Goal: Transaction & Acquisition: Purchase product/service

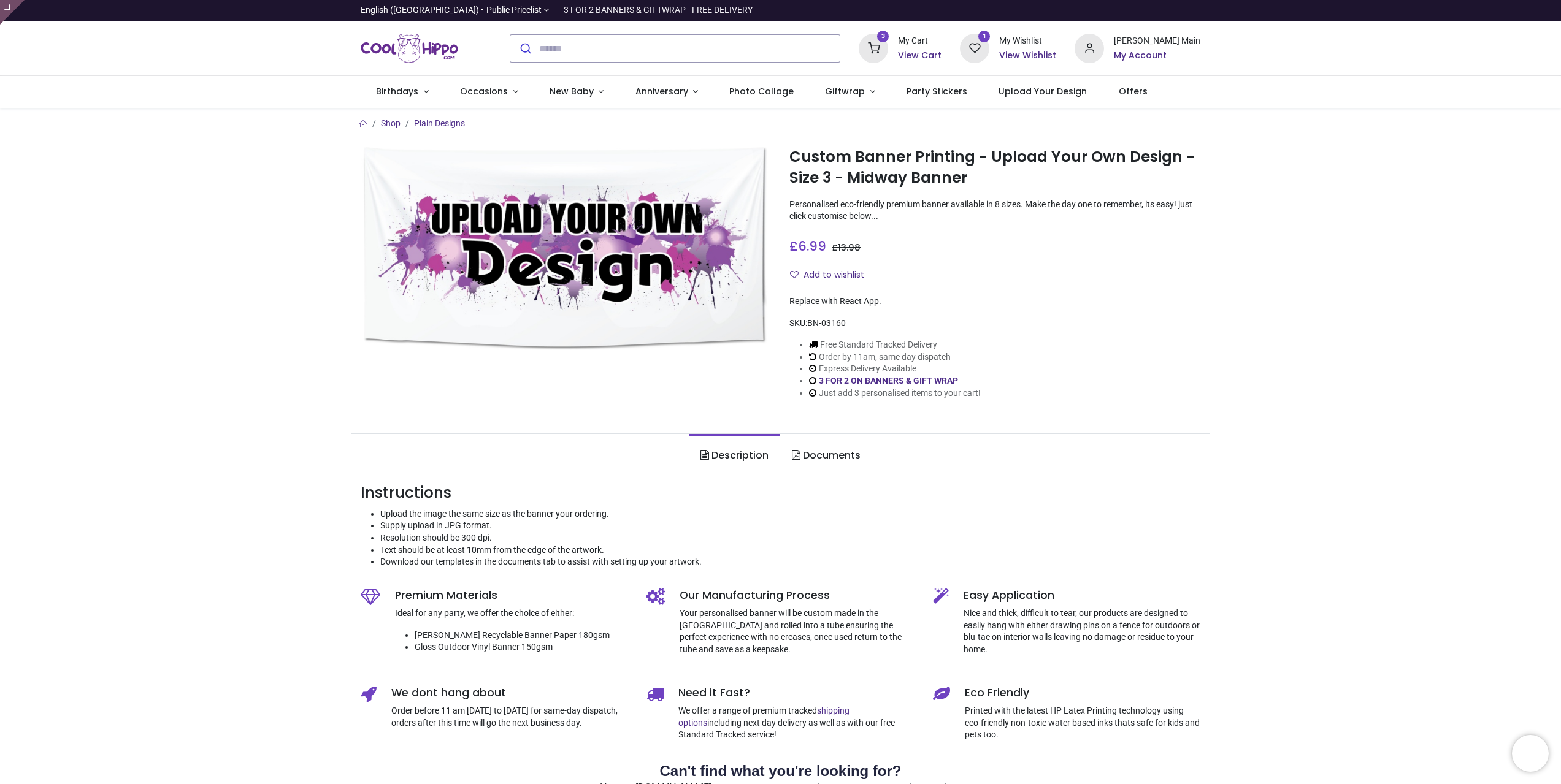
type input "**********"
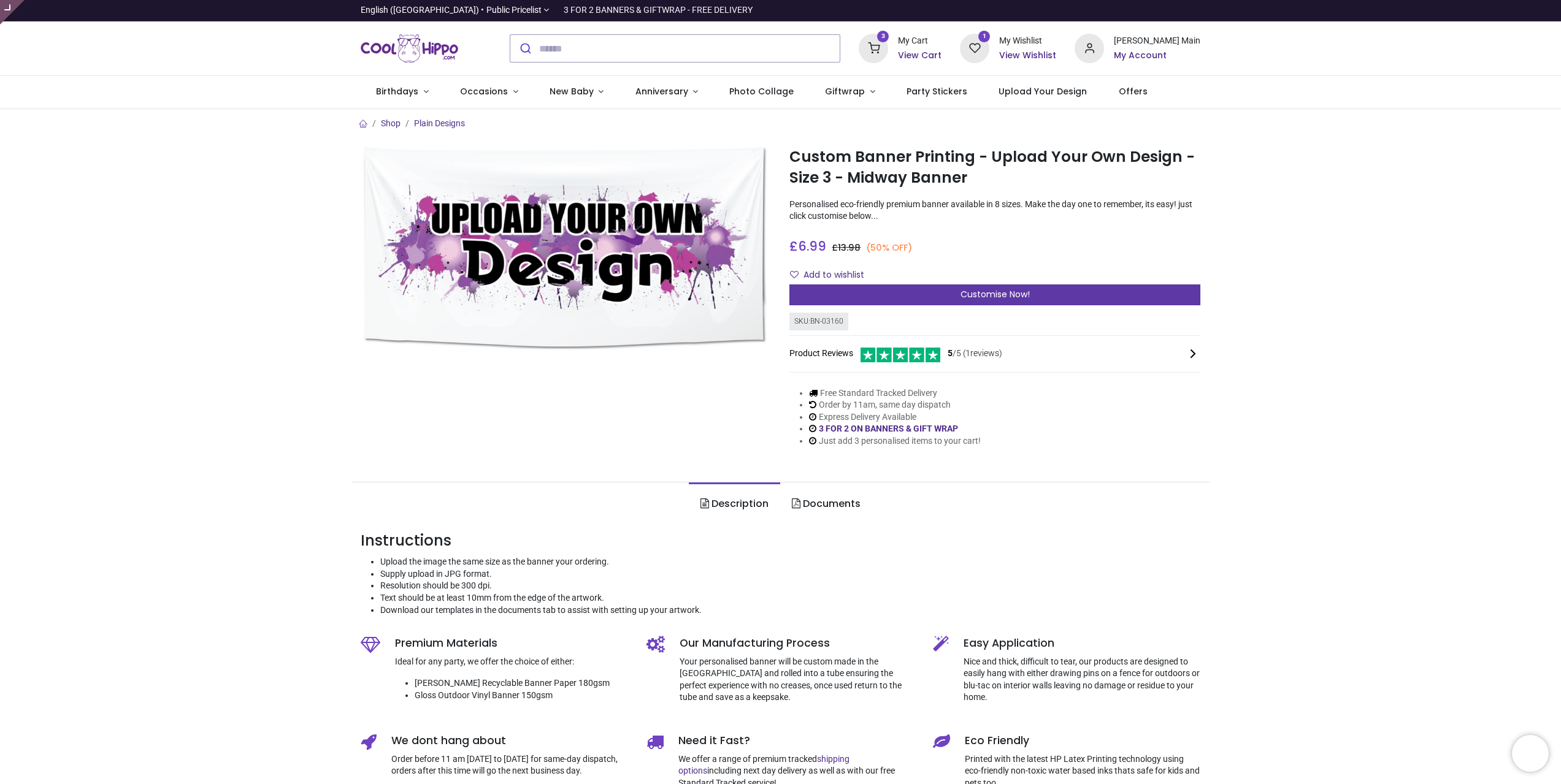
click at [942, 303] on div "Customise Now!" at bounding box center [994, 295] width 411 height 21
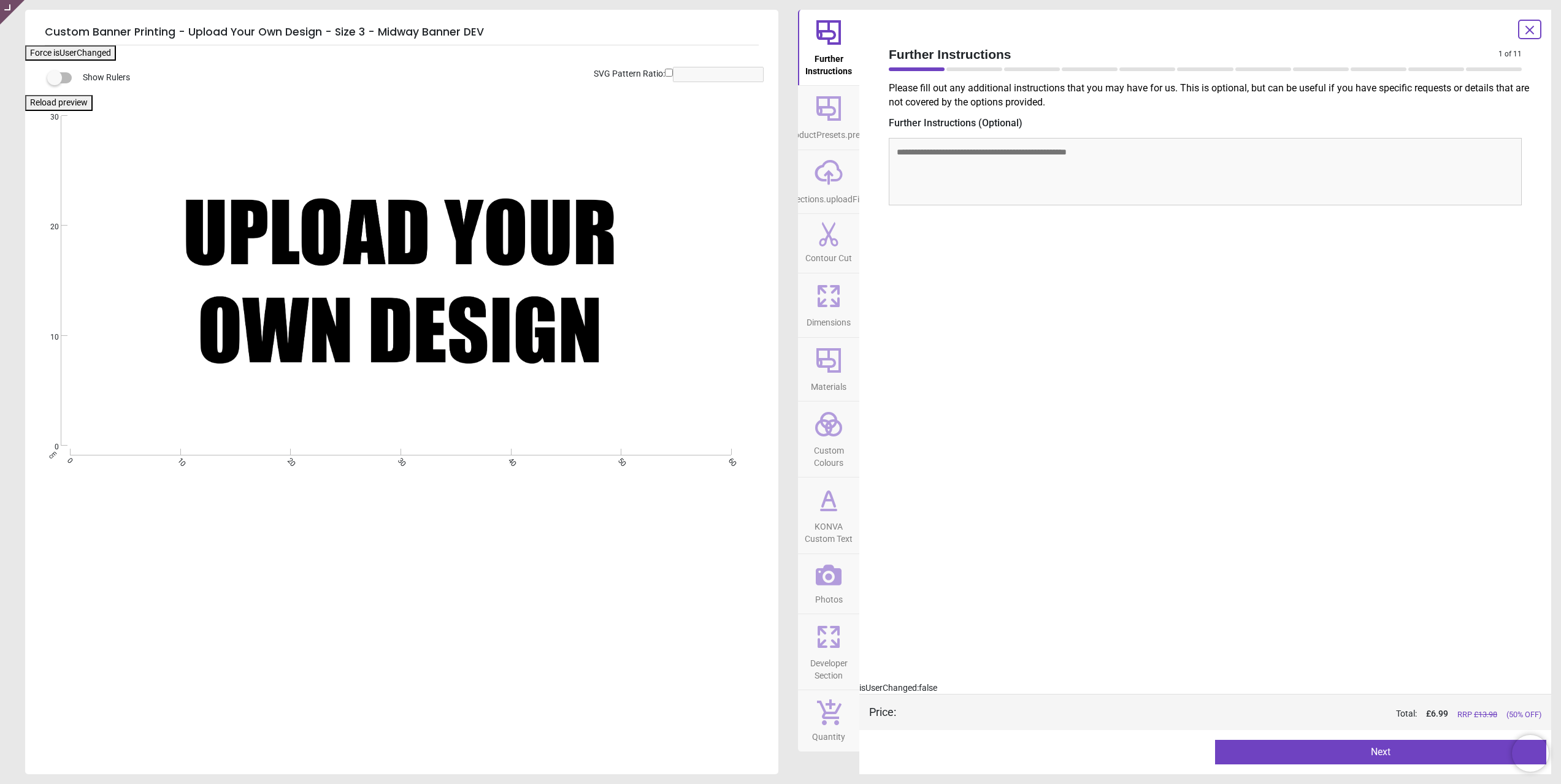
click at [159, 12] on div "Custom Banner Printing - Upload Your Own Design - Size 3 - Midway Banner DEV Fo…" at bounding box center [402, 392] width 753 height 765
click at [1524, 29] on icon at bounding box center [1529, 30] width 15 height 15
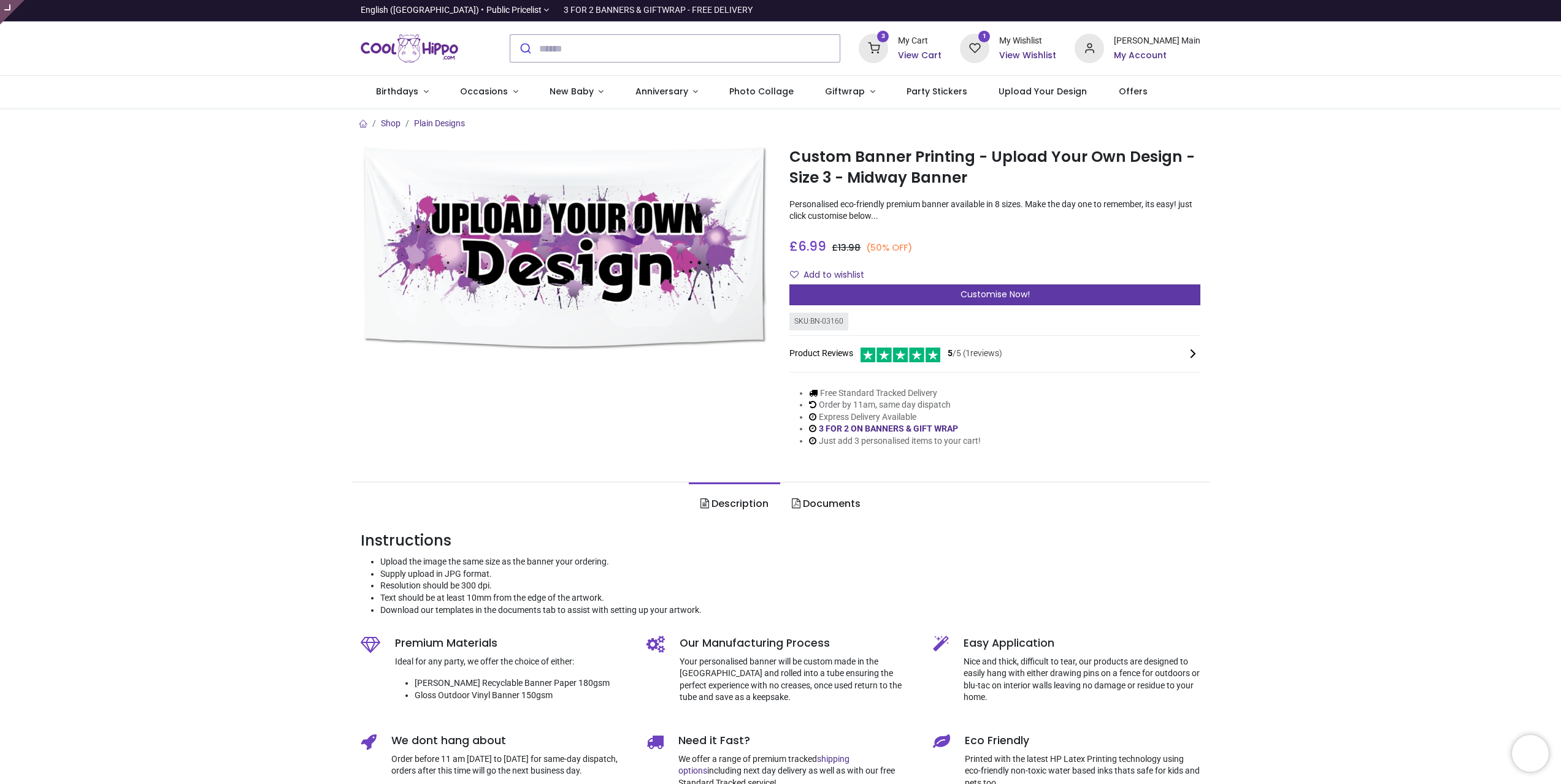
click at [955, 284] on div "Customise Now!" at bounding box center [994, 295] width 411 height 21
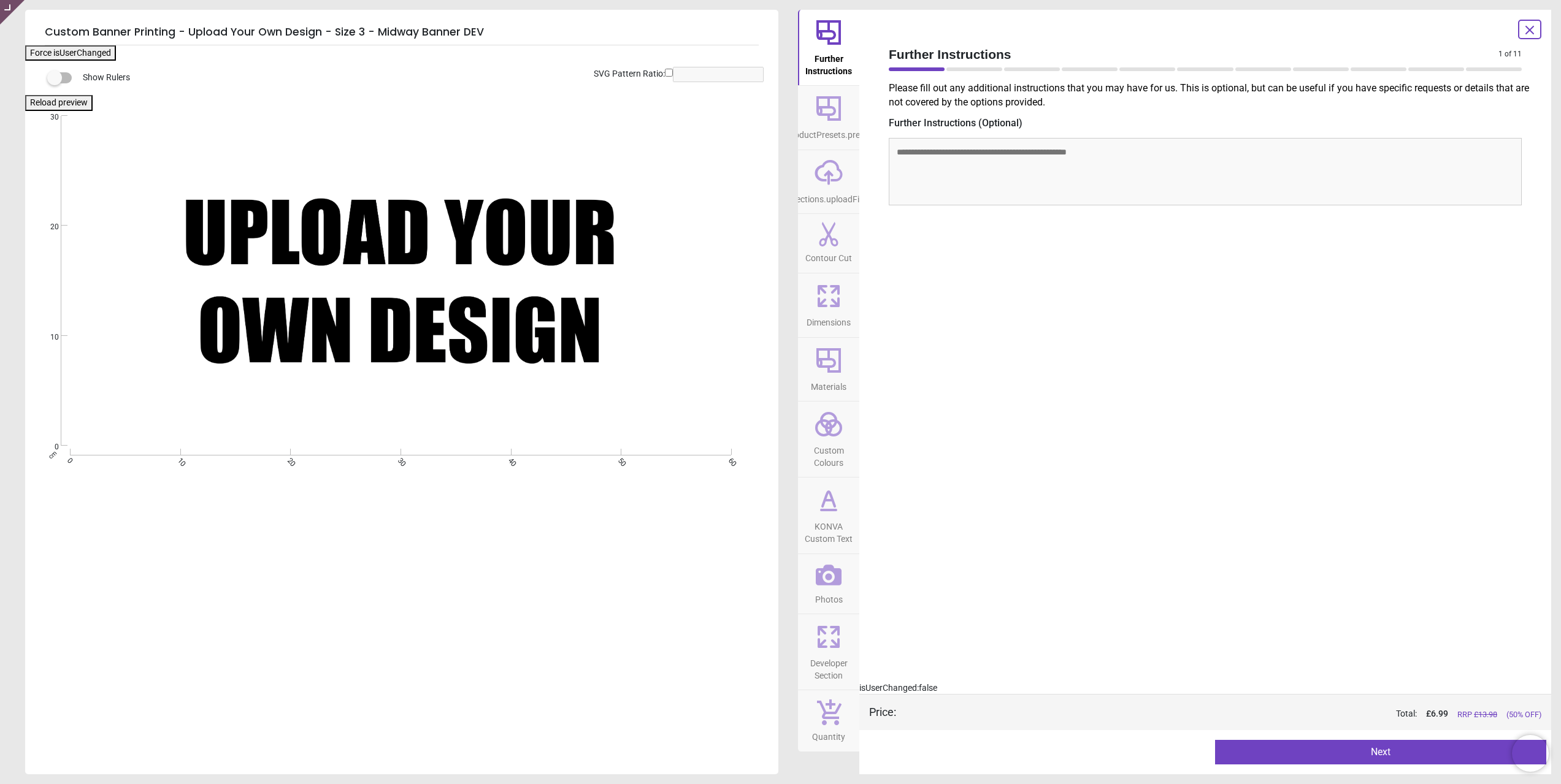
click at [832, 120] on icon at bounding box center [828, 108] width 24 height 24
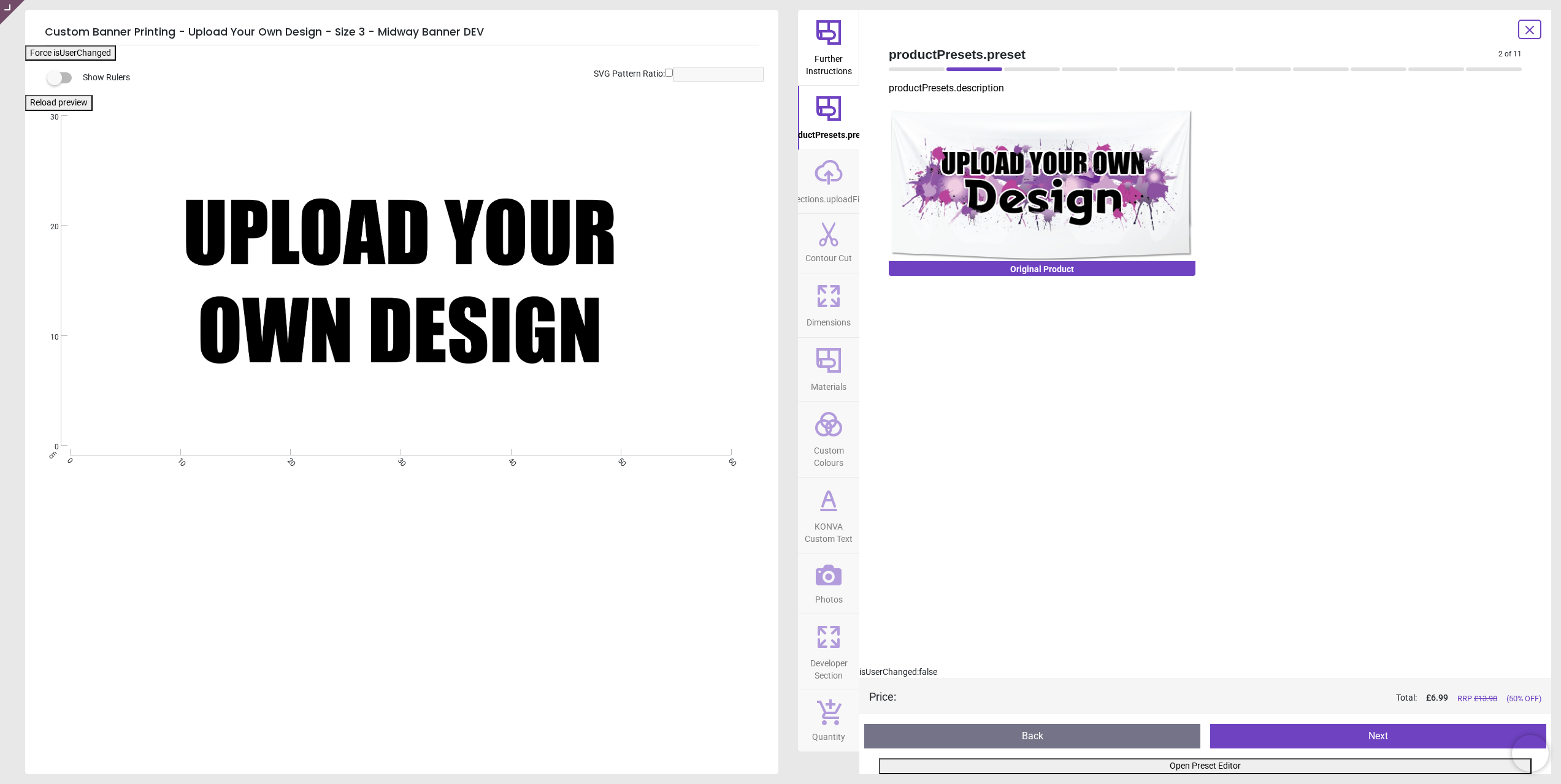
click at [833, 182] on icon "upload-cloud-line" at bounding box center [829, 173] width 29 height 29
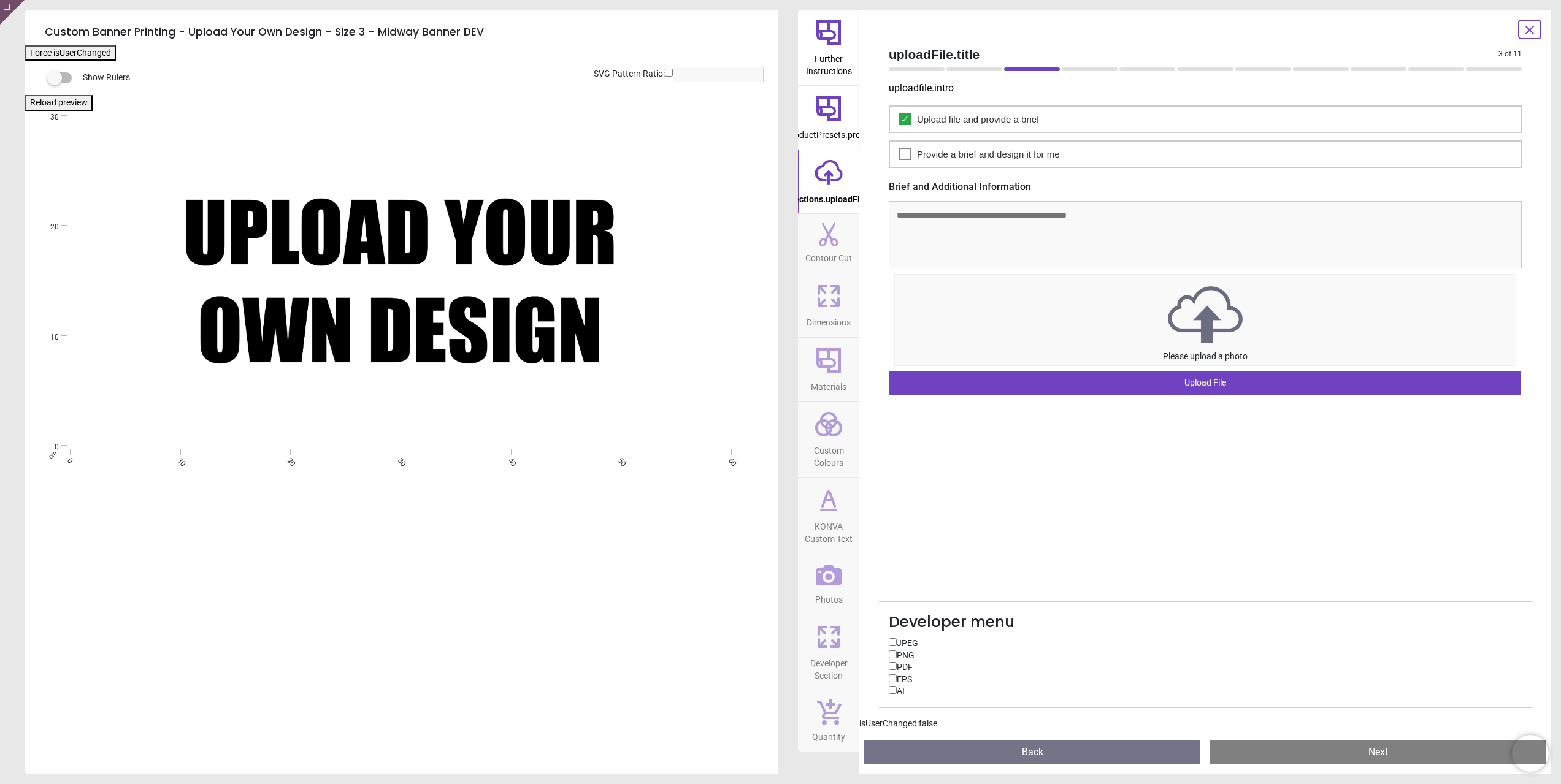
click at [830, 306] on icon at bounding box center [829, 296] width 29 height 29
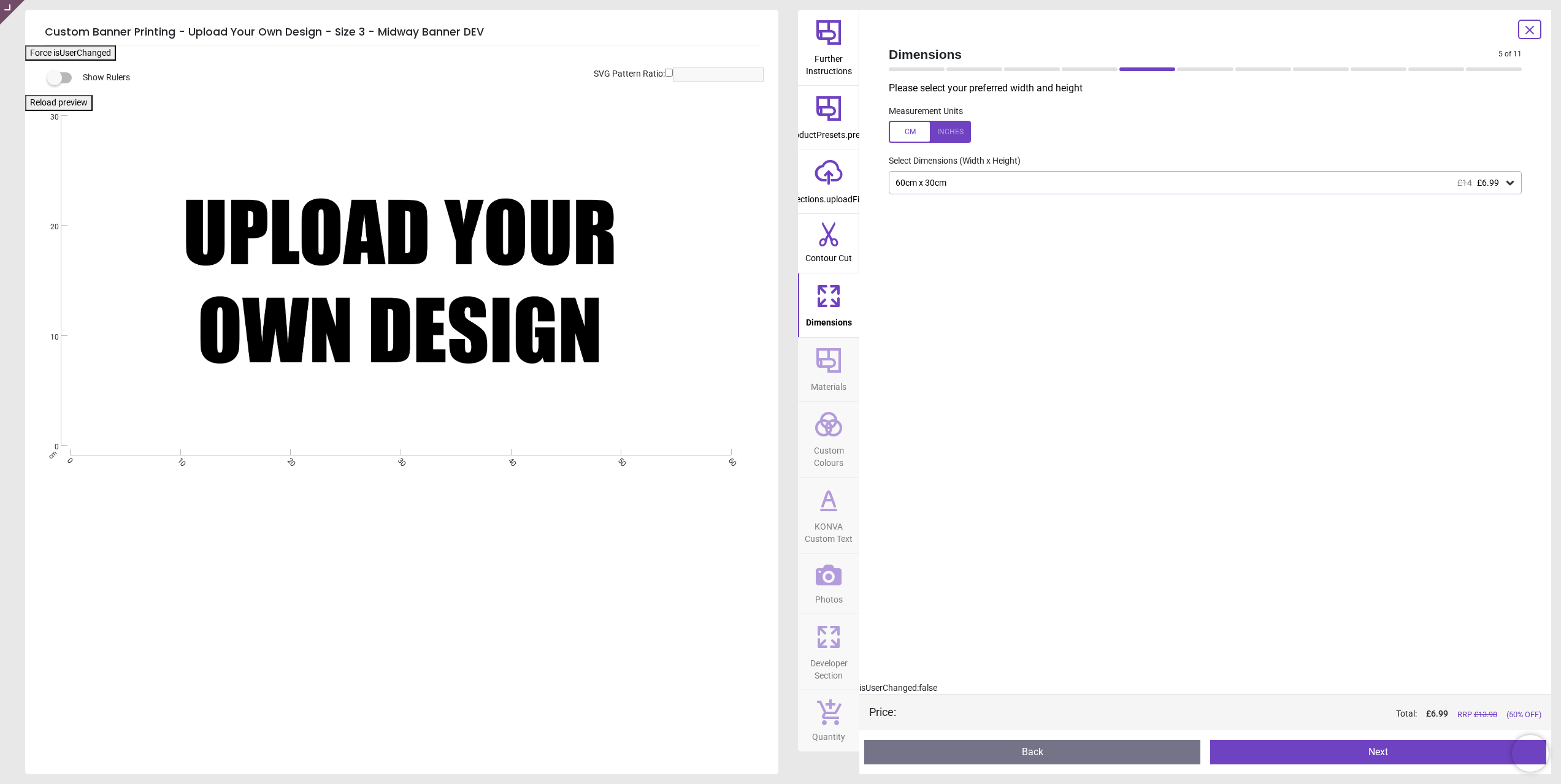
click at [1004, 188] on div "60cm x 30cm £14 £6.99" at bounding box center [1206, 183] width 633 height 23
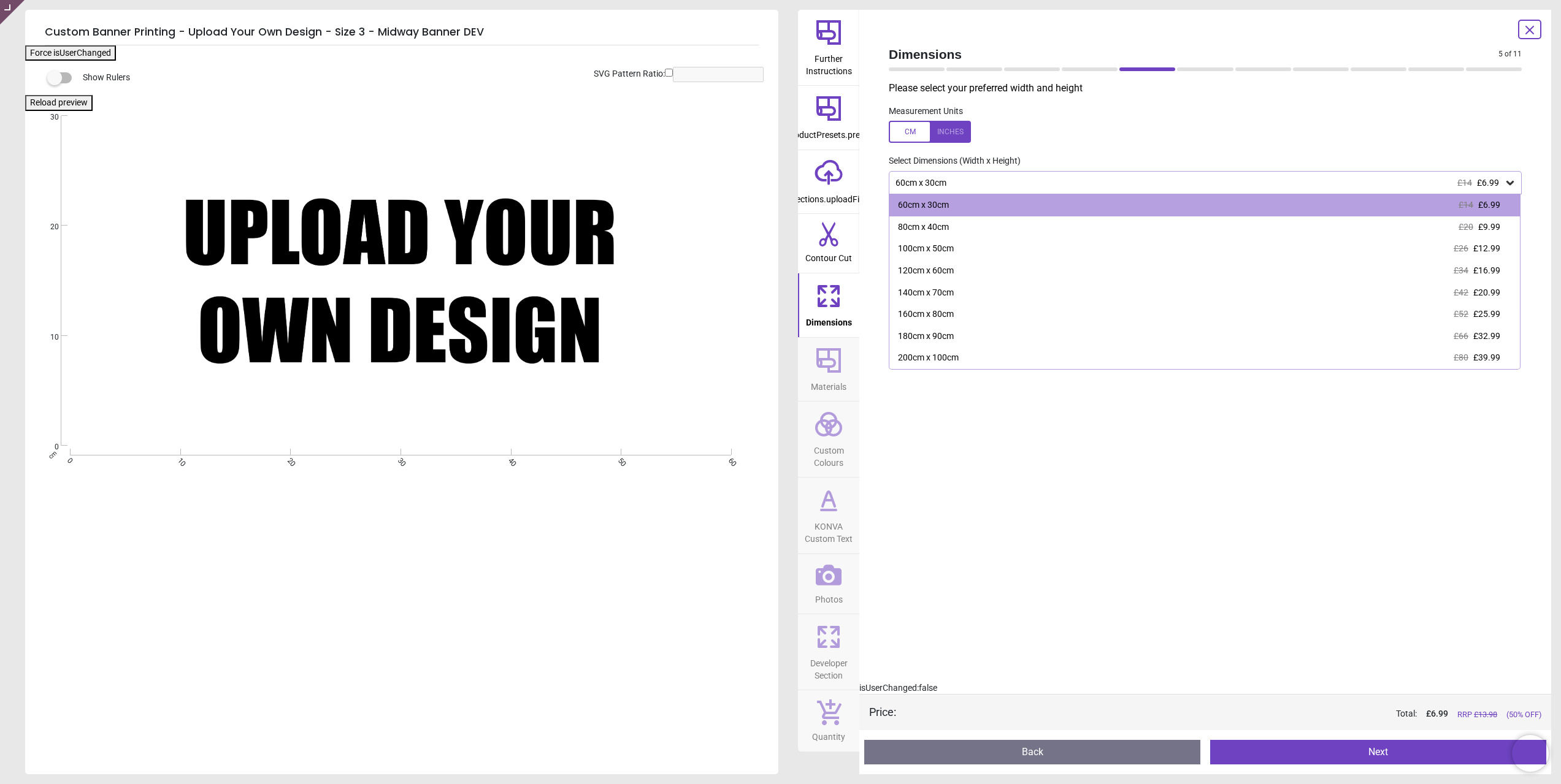
click at [1101, 130] on label at bounding box center [1206, 132] width 633 height 22
